Goal: Task Accomplishment & Management: Use online tool/utility

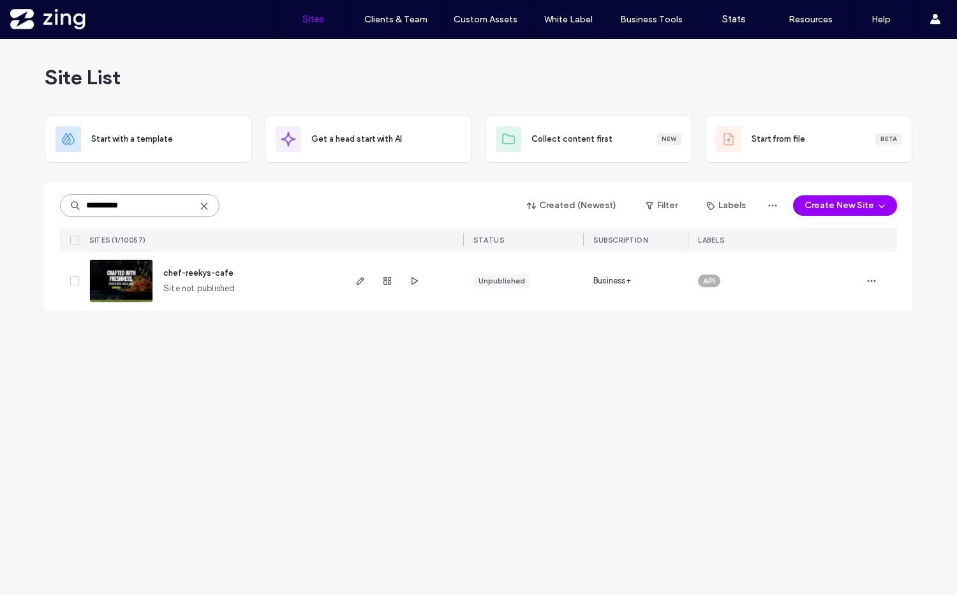
drag, startPoint x: 63, startPoint y: 201, endPoint x: 3, endPoint y: 179, distance: 64.0
click at [3, 179] on div "**********" at bounding box center [478, 317] width 957 height 556
type input "*****"
click at [356, 281] on icon "button" at bounding box center [360, 281] width 10 height 10
